Goal: Book appointment/travel/reservation

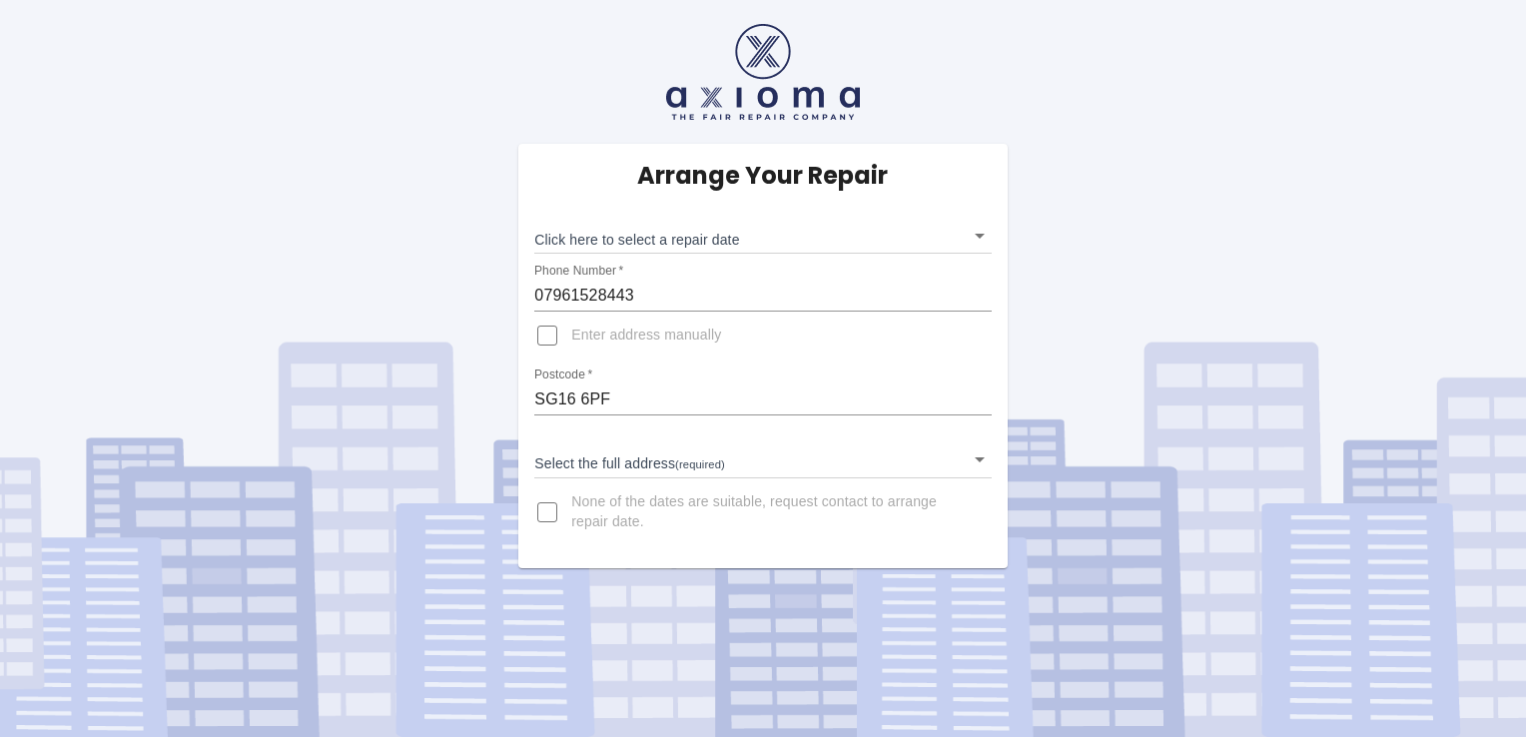
click at [552, 335] on input "Enter address manually" at bounding box center [547, 336] width 48 height 48
checkbox input "true"
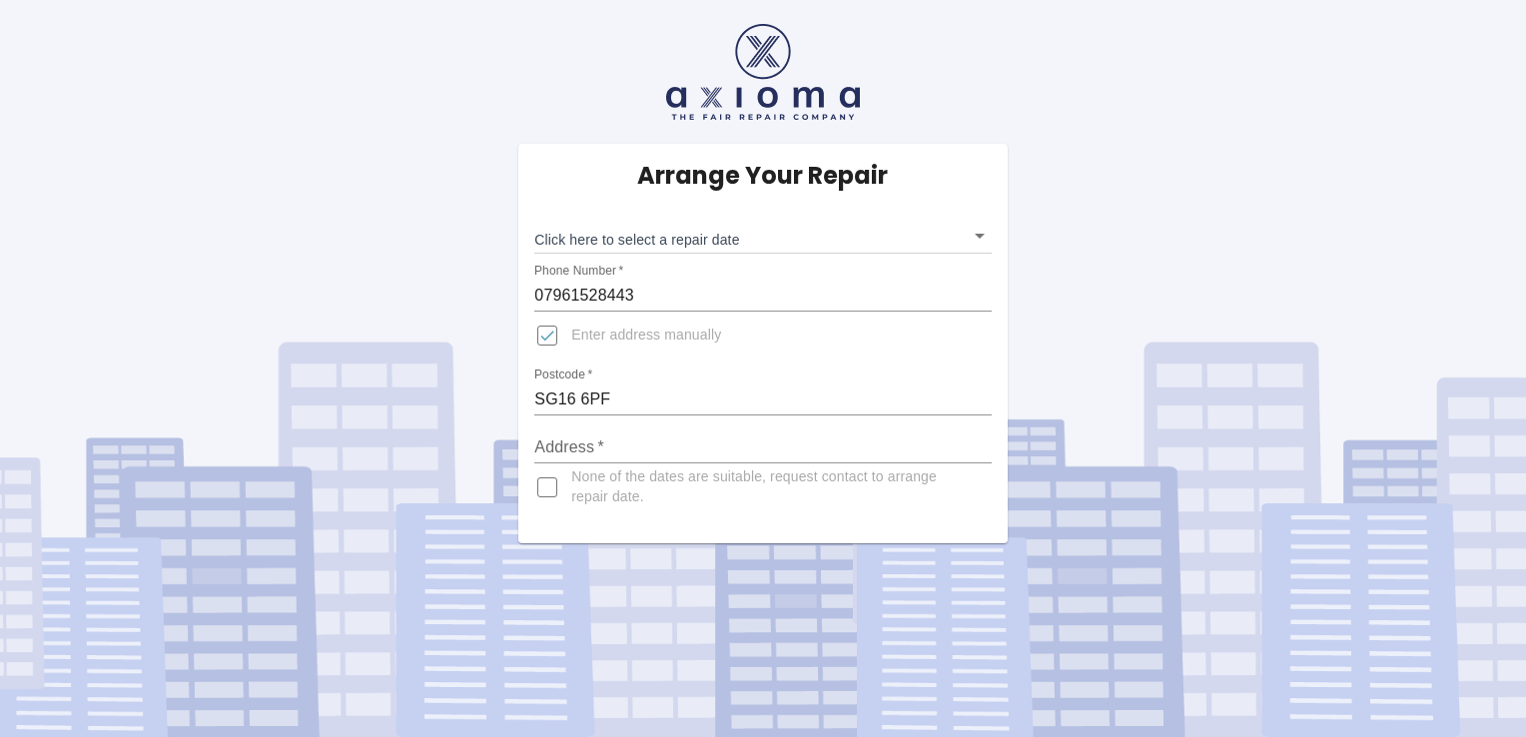
click at [611, 431] on input "Address   *" at bounding box center [762, 447] width 456 height 32
type input "29 Meadowsweet Lower Stondon Henlow Camp"
click at [979, 232] on body "Arrange Your Repair Click here to select a repair date ​ Phone Number   * 07961…" at bounding box center [763, 368] width 1526 height 737
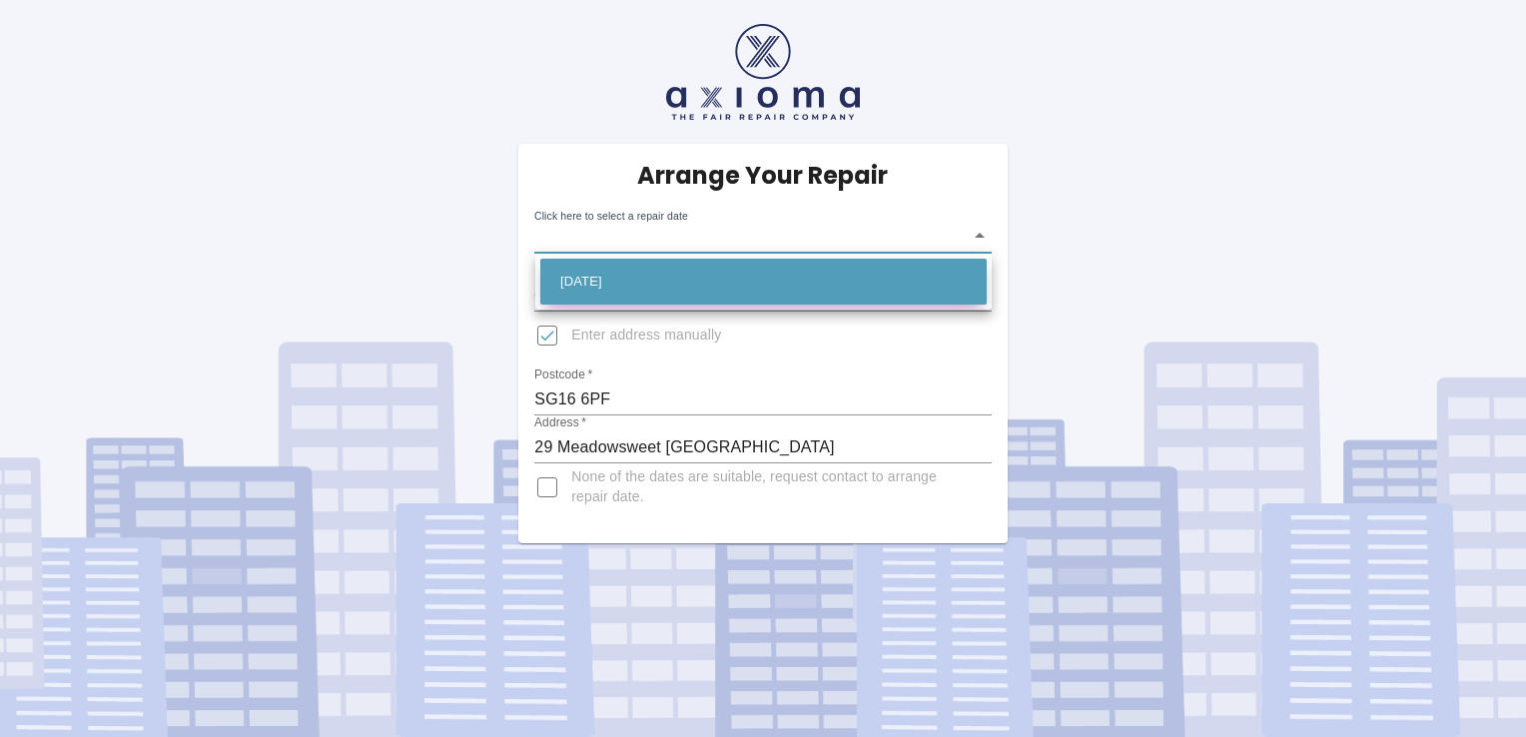
click at [661, 273] on li "Wed Sep 03 2025" at bounding box center [763, 282] width 446 height 46
type input "2025-09-03T00:00:00.000Z"
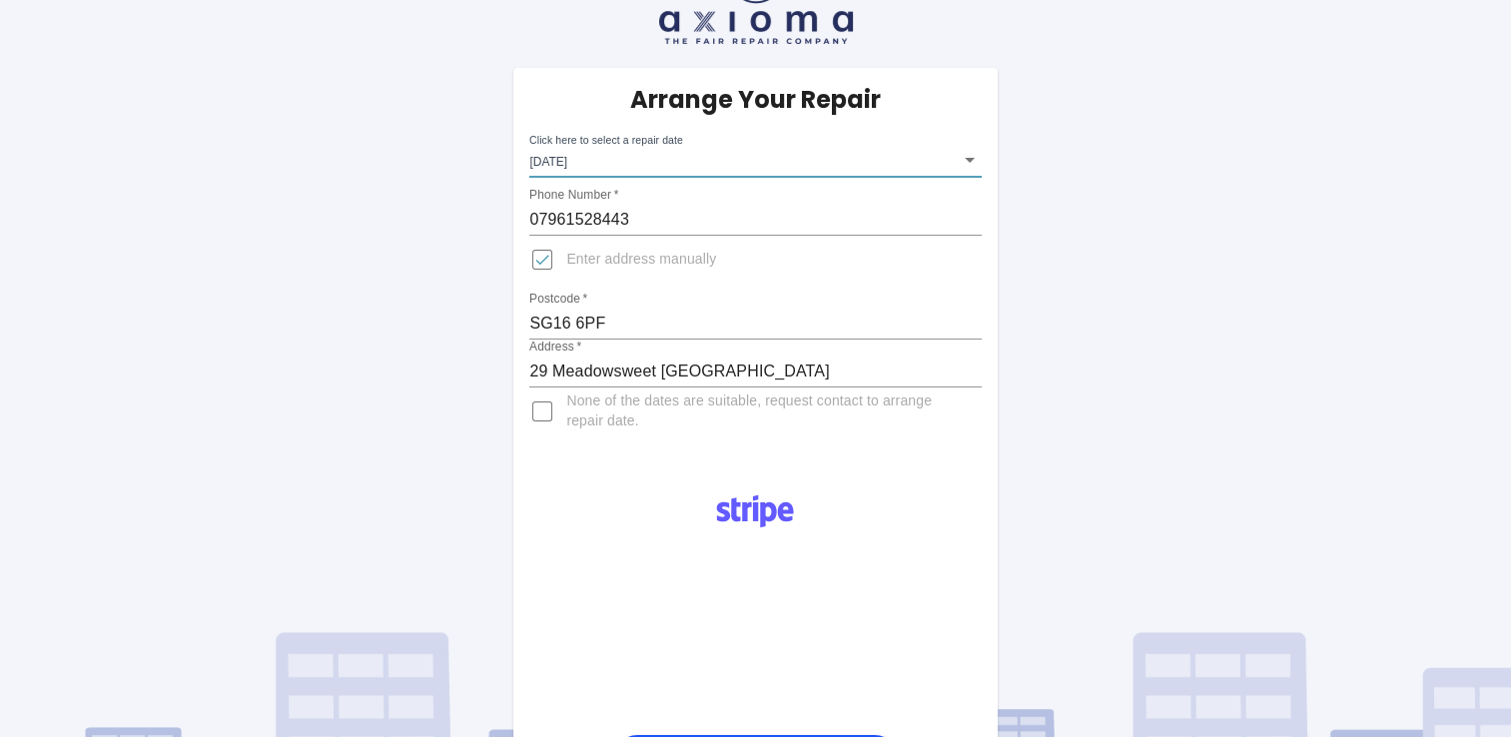
scroll to position [137, 0]
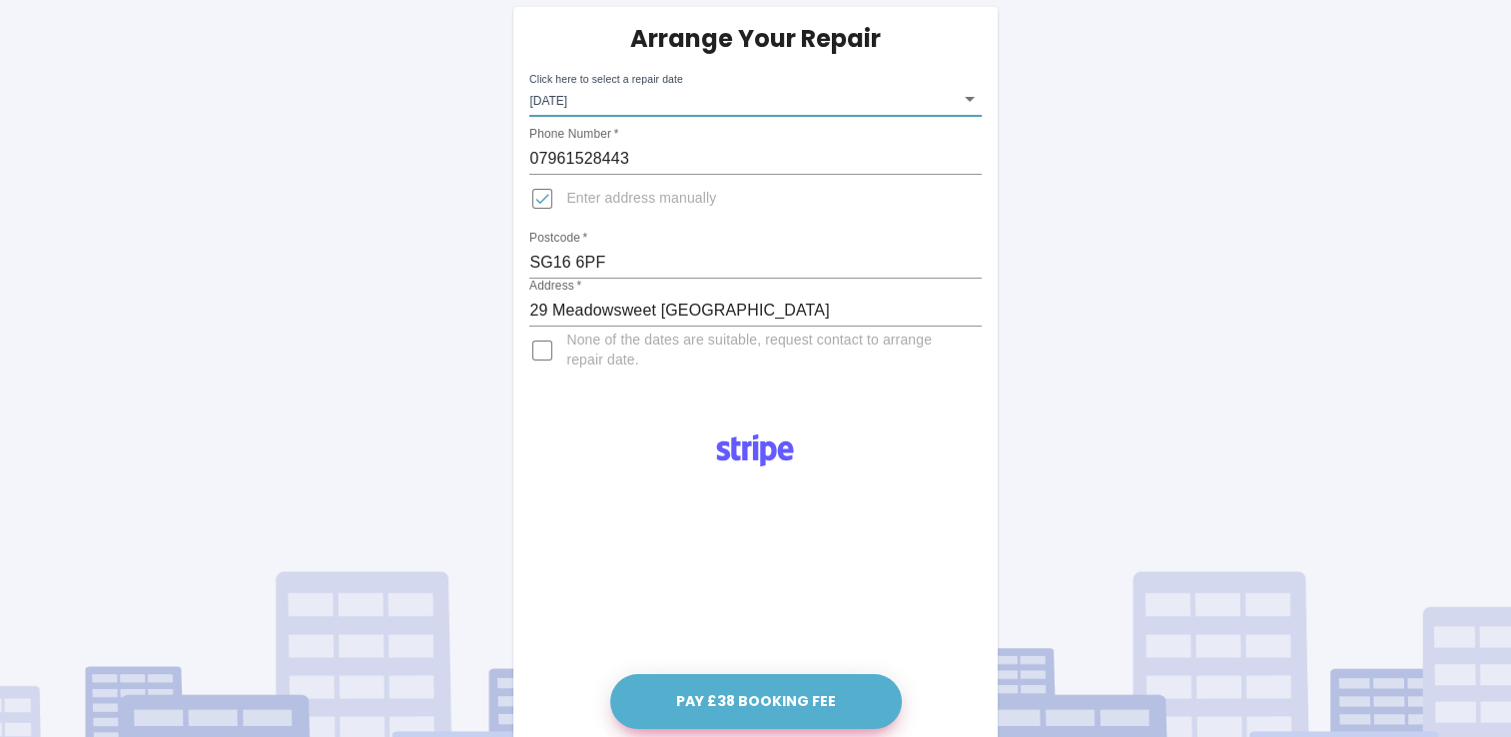
click at [739, 702] on button "Pay £38 Booking Fee" at bounding box center [756, 701] width 292 height 55
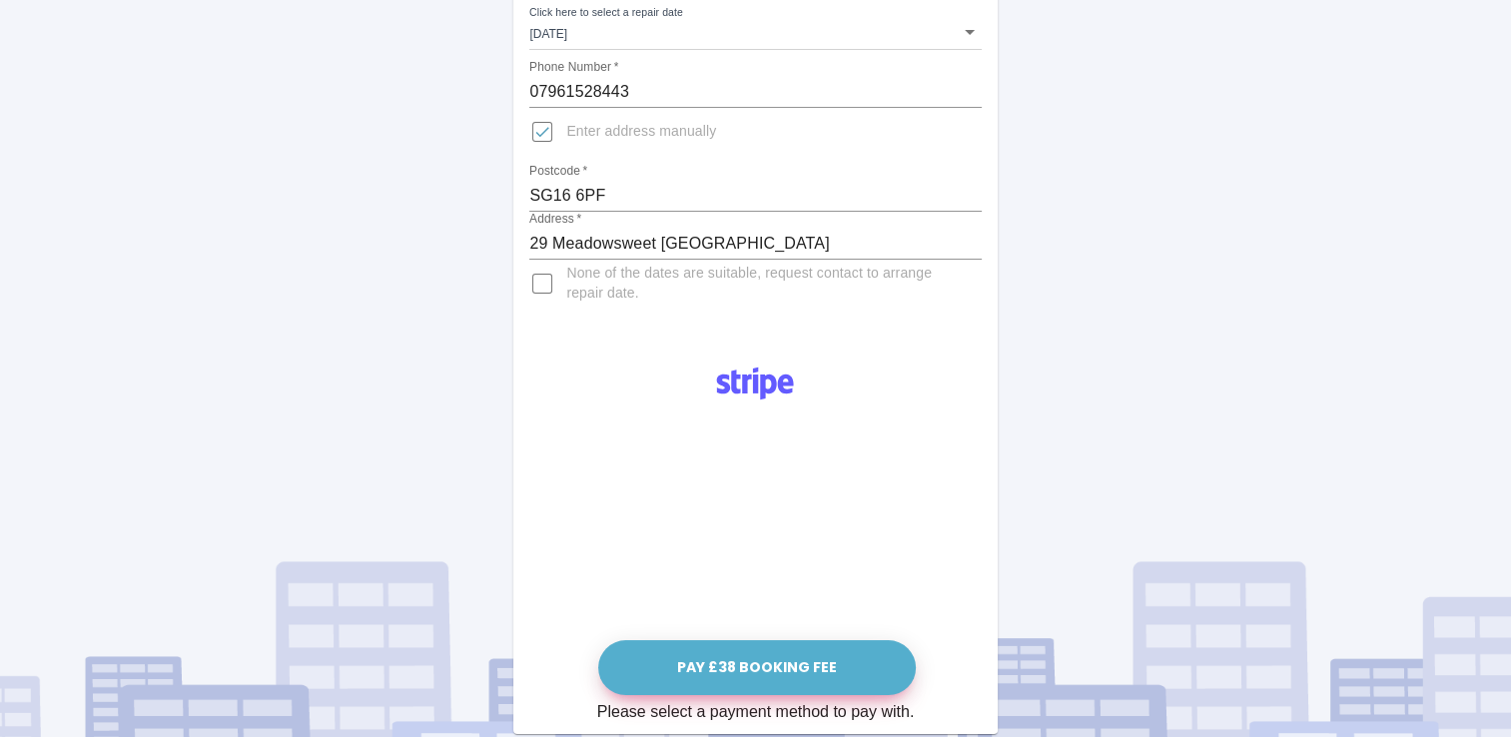
scroll to position [265, 0]
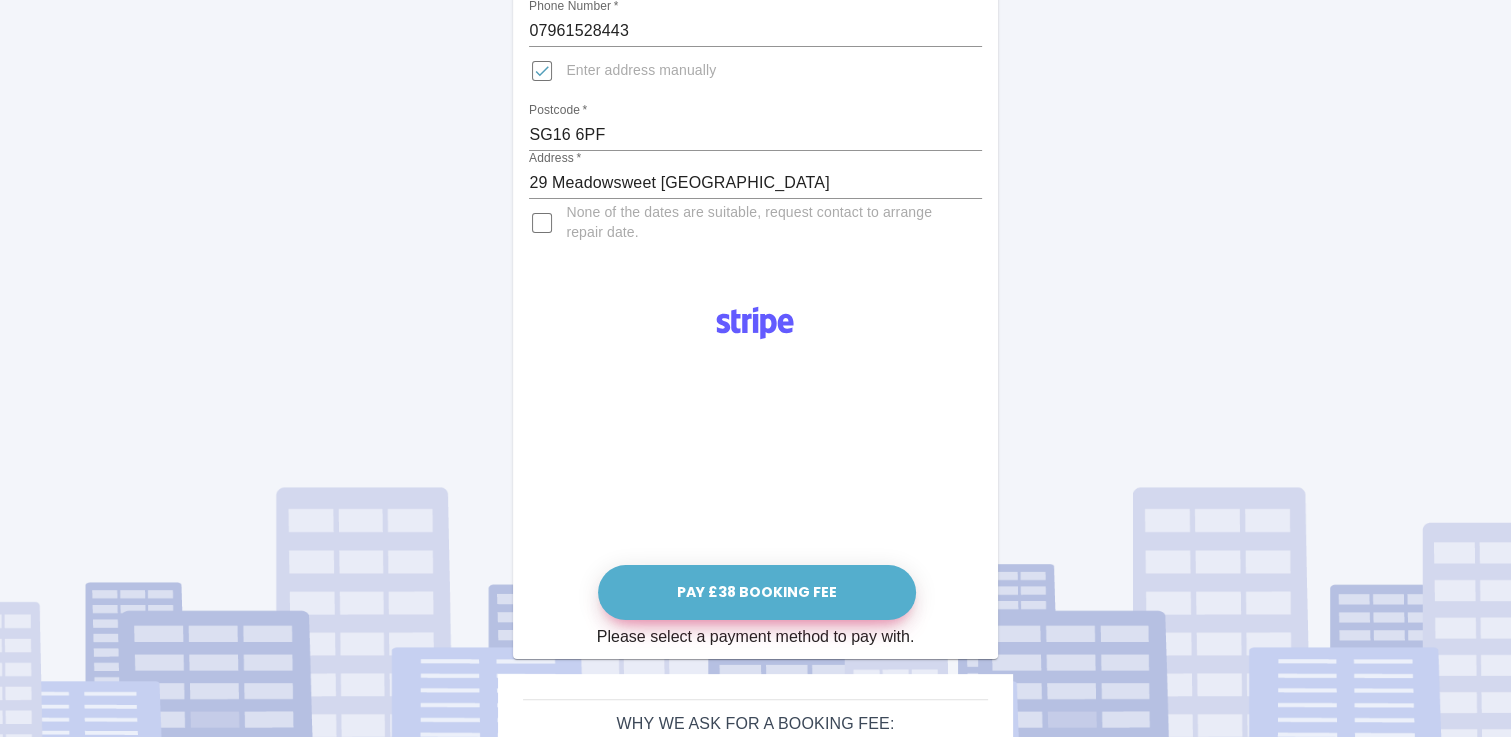
click at [732, 585] on button "Pay £38 Booking Fee" at bounding box center [757, 592] width 318 height 55
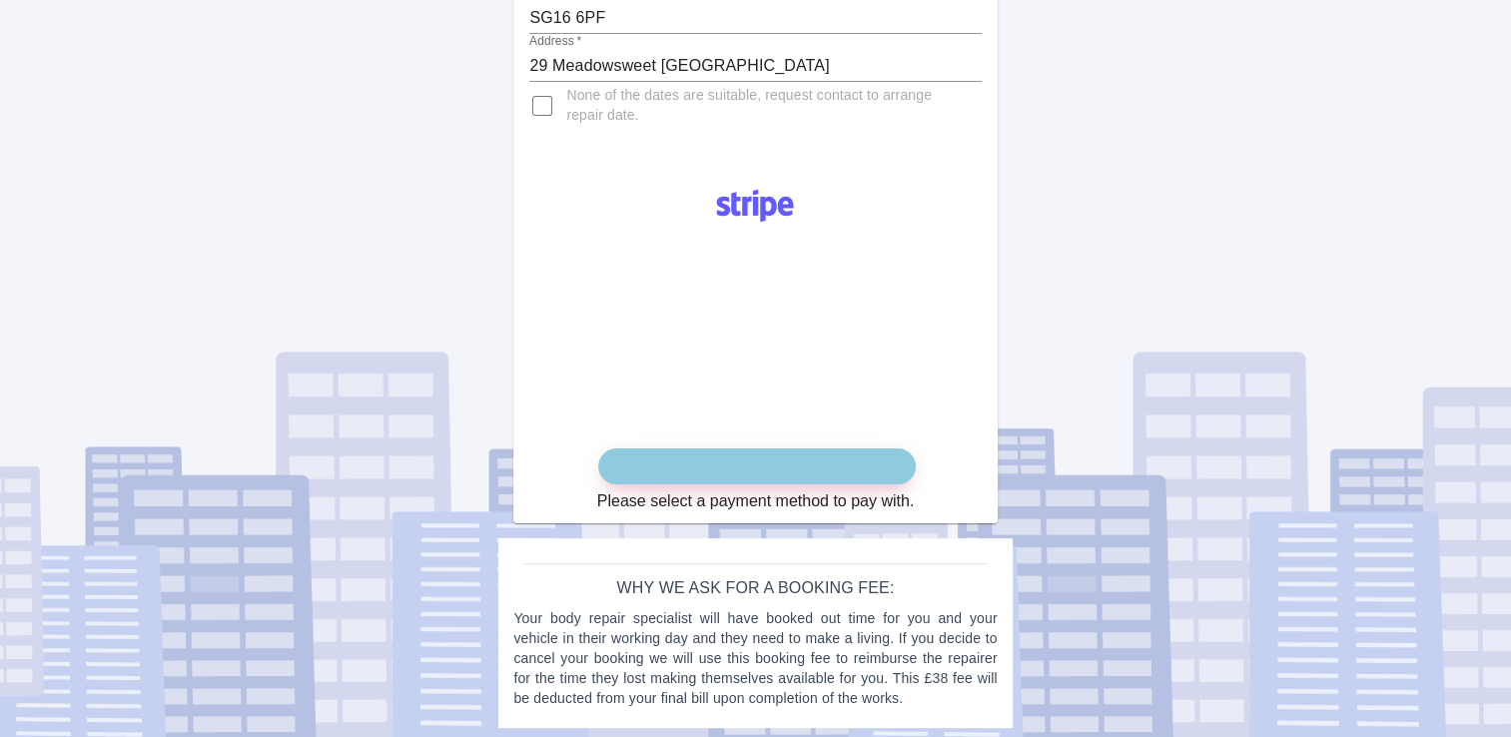
scroll to position [387, 0]
